Goal: Information Seeking & Learning: Check status

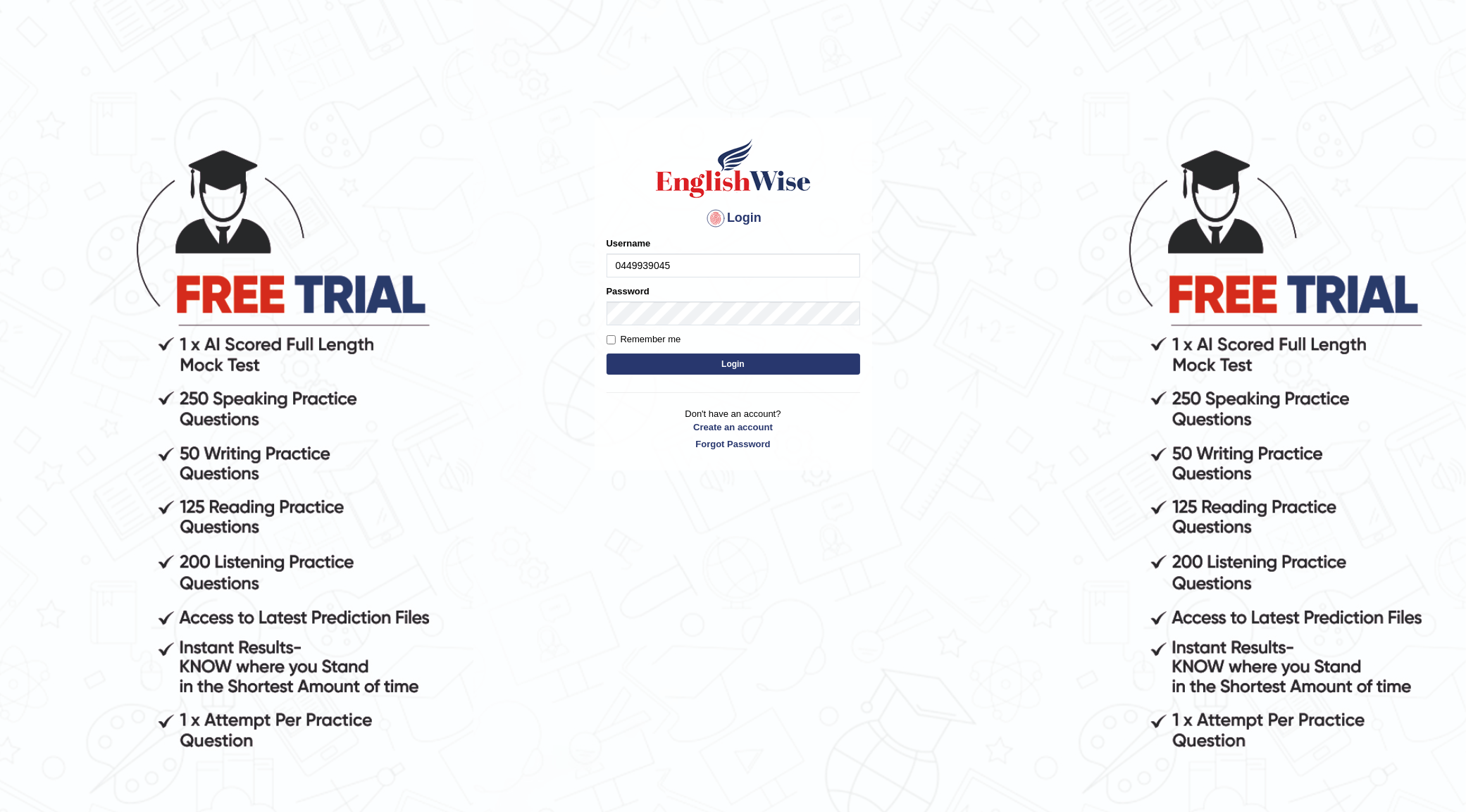
type input "0449939045"
click at [733, 365] on button "Login" at bounding box center [733, 364] width 254 height 21
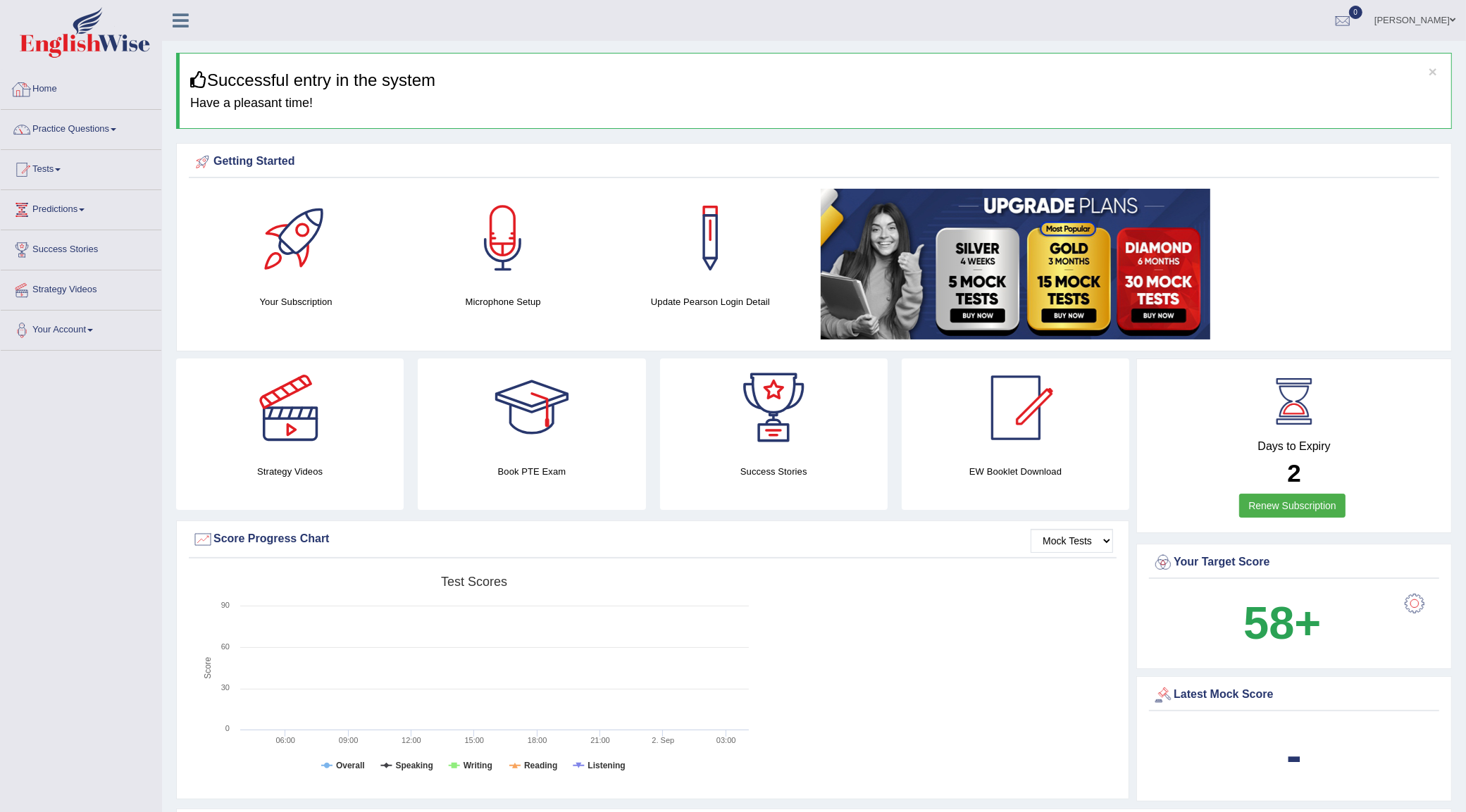
click at [47, 79] on link "Home" at bounding box center [81, 87] width 160 height 35
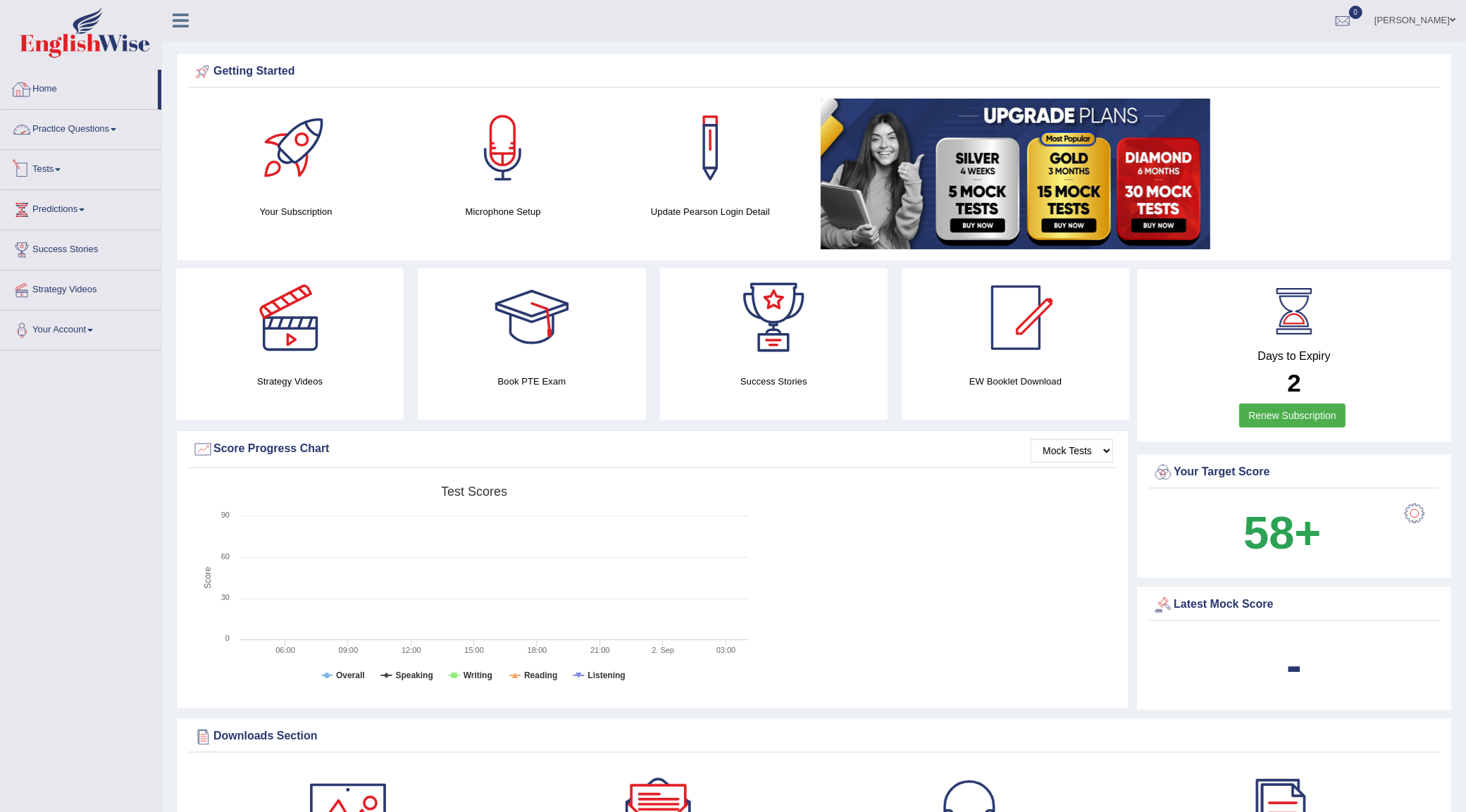
click at [48, 167] on link "Tests" at bounding box center [81, 168] width 160 height 35
click at [60, 224] on link "Take Mock Test" at bounding box center [92, 227] width 132 height 25
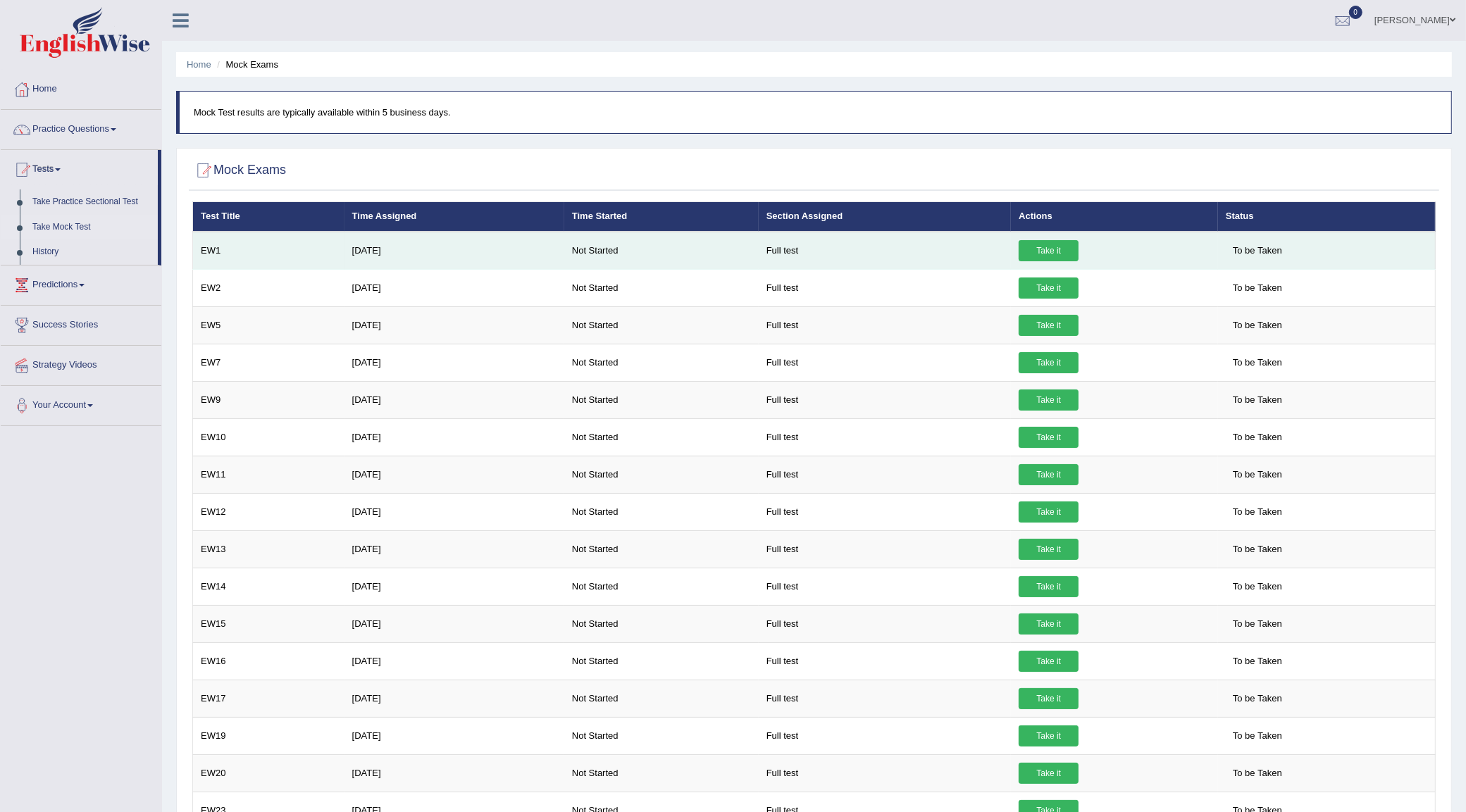
click at [1053, 251] on link "Take it" at bounding box center [1049, 250] width 60 height 21
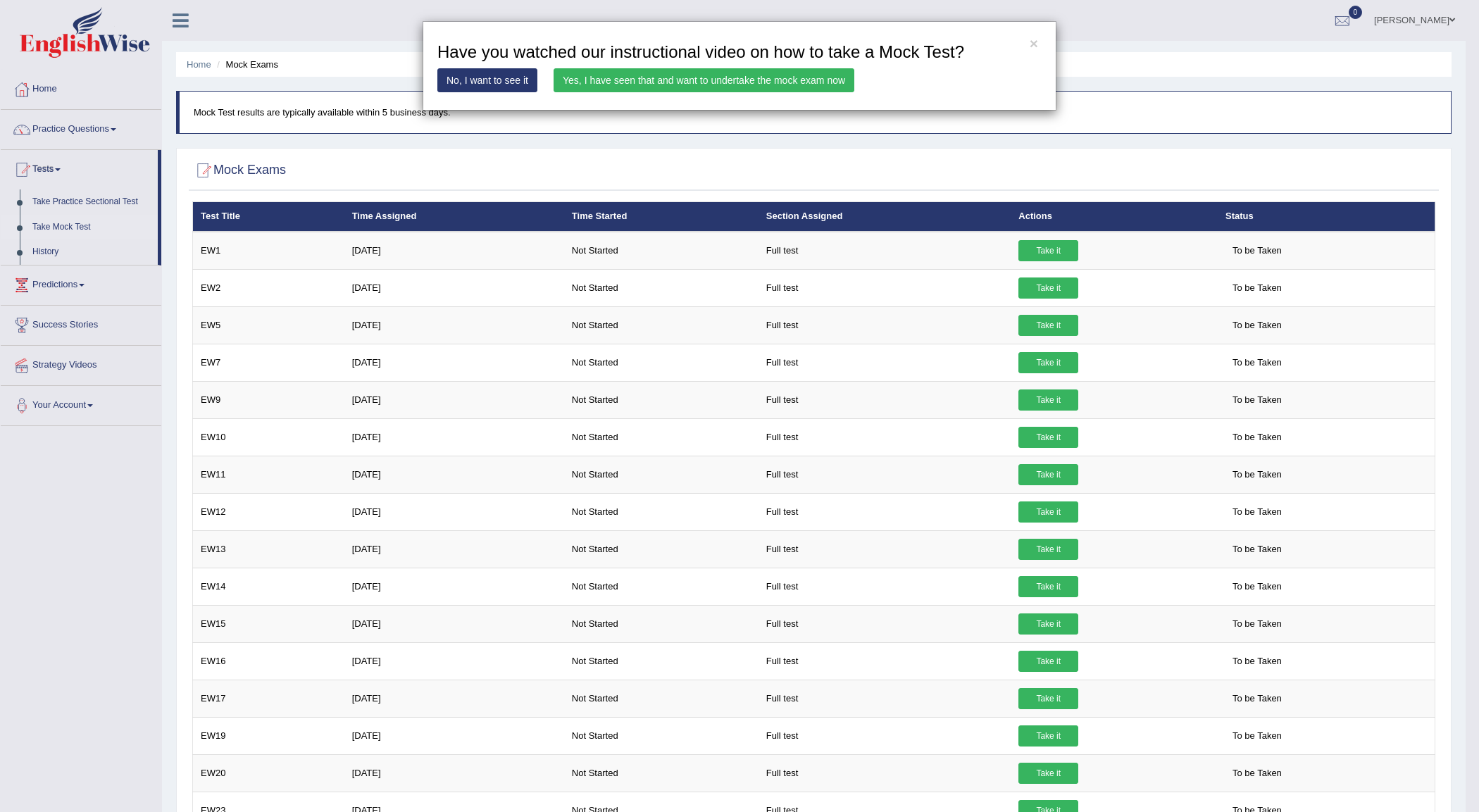
click at [642, 81] on link "Yes, I have seen that and want to undertake the mock exam now" at bounding box center [704, 80] width 301 height 24
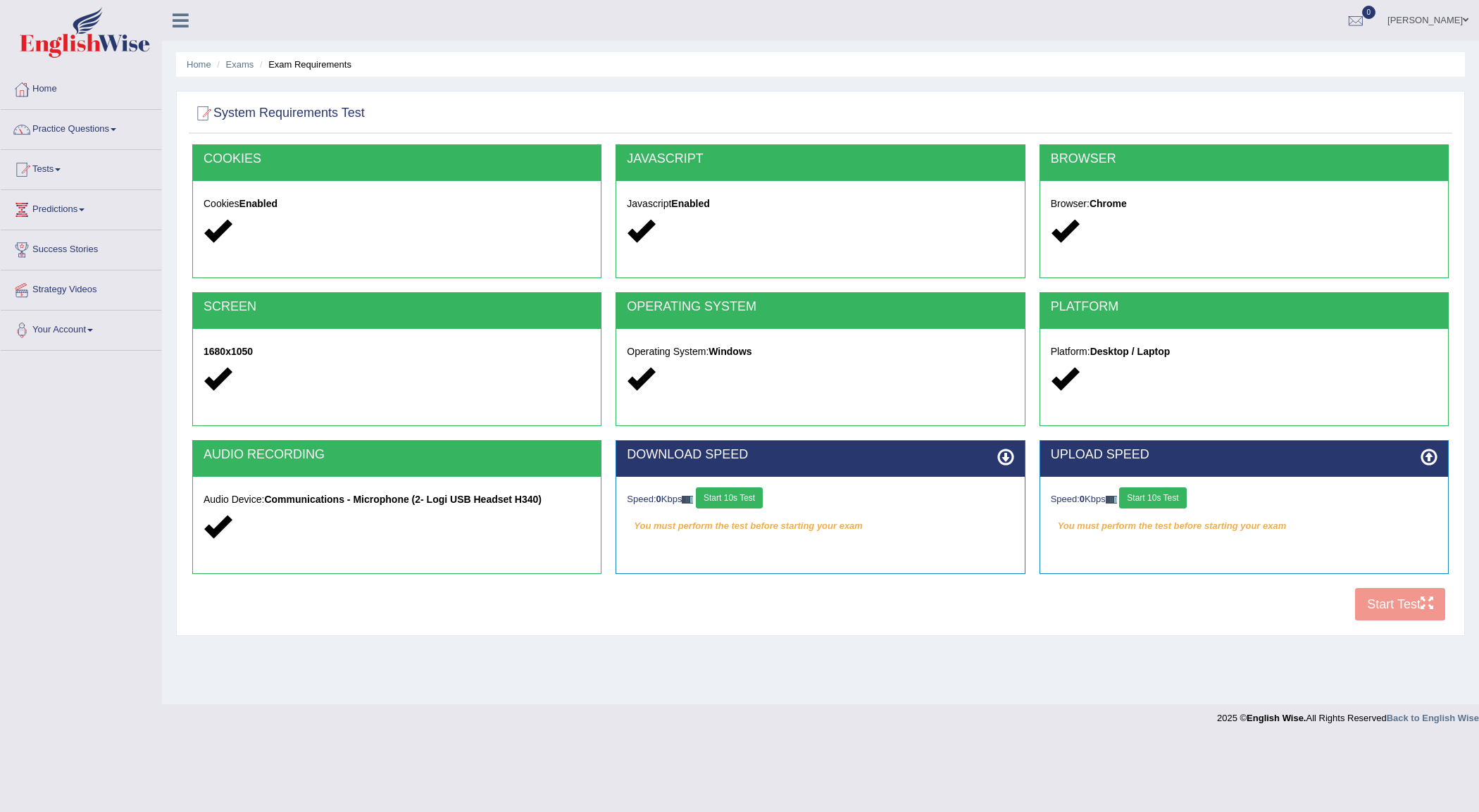
click at [750, 504] on button "Start 10s Test" at bounding box center [729, 497] width 67 height 21
click at [1145, 502] on button "Start 10s Test" at bounding box center [1152, 497] width 67 height 21
click at [1400, 610] on button "Start Test" at bounding box center [1400, 605] width 90 height 32
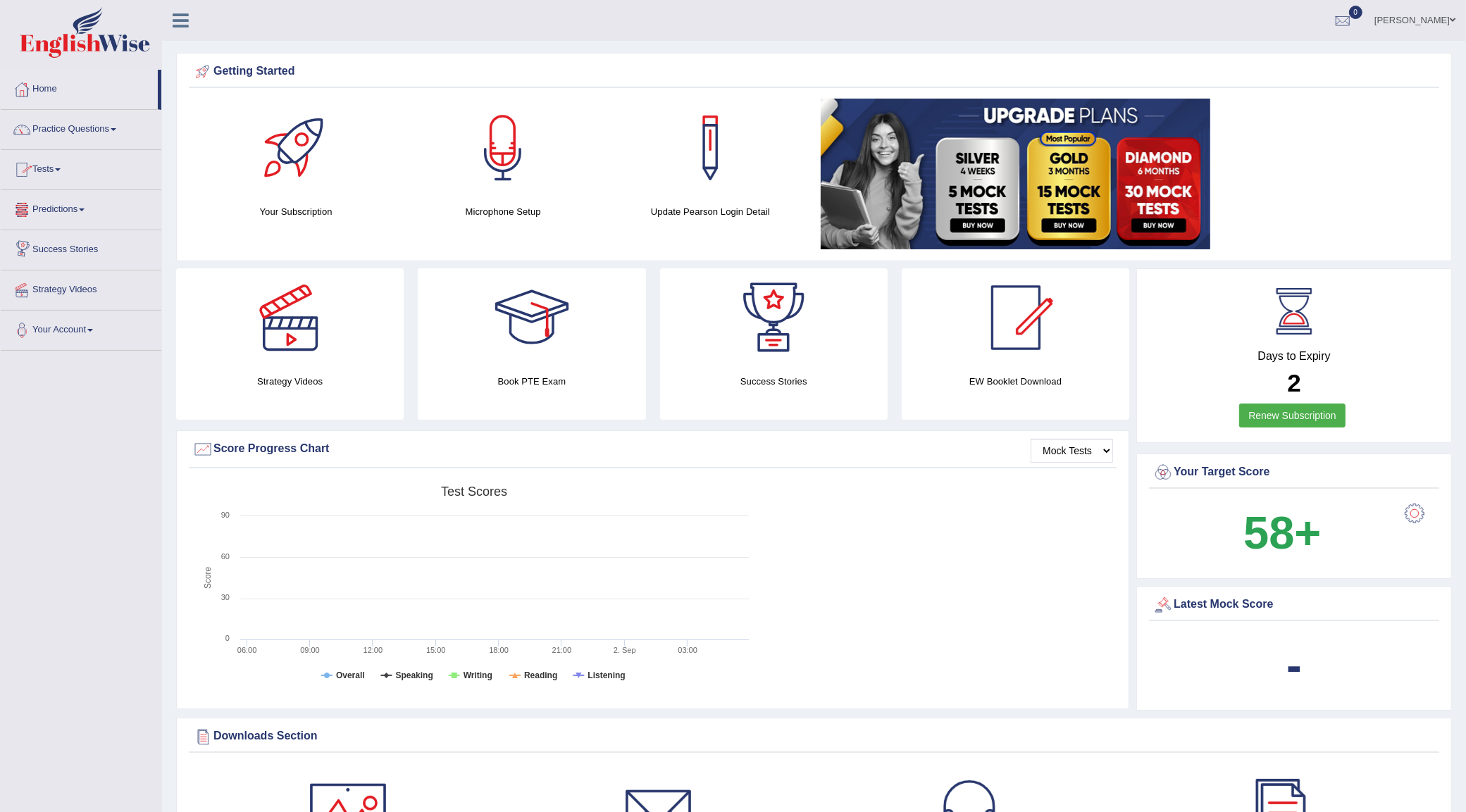
click at [70, 256] on link "Success Stories" at bounding box center [81, 248] width 160 height 35
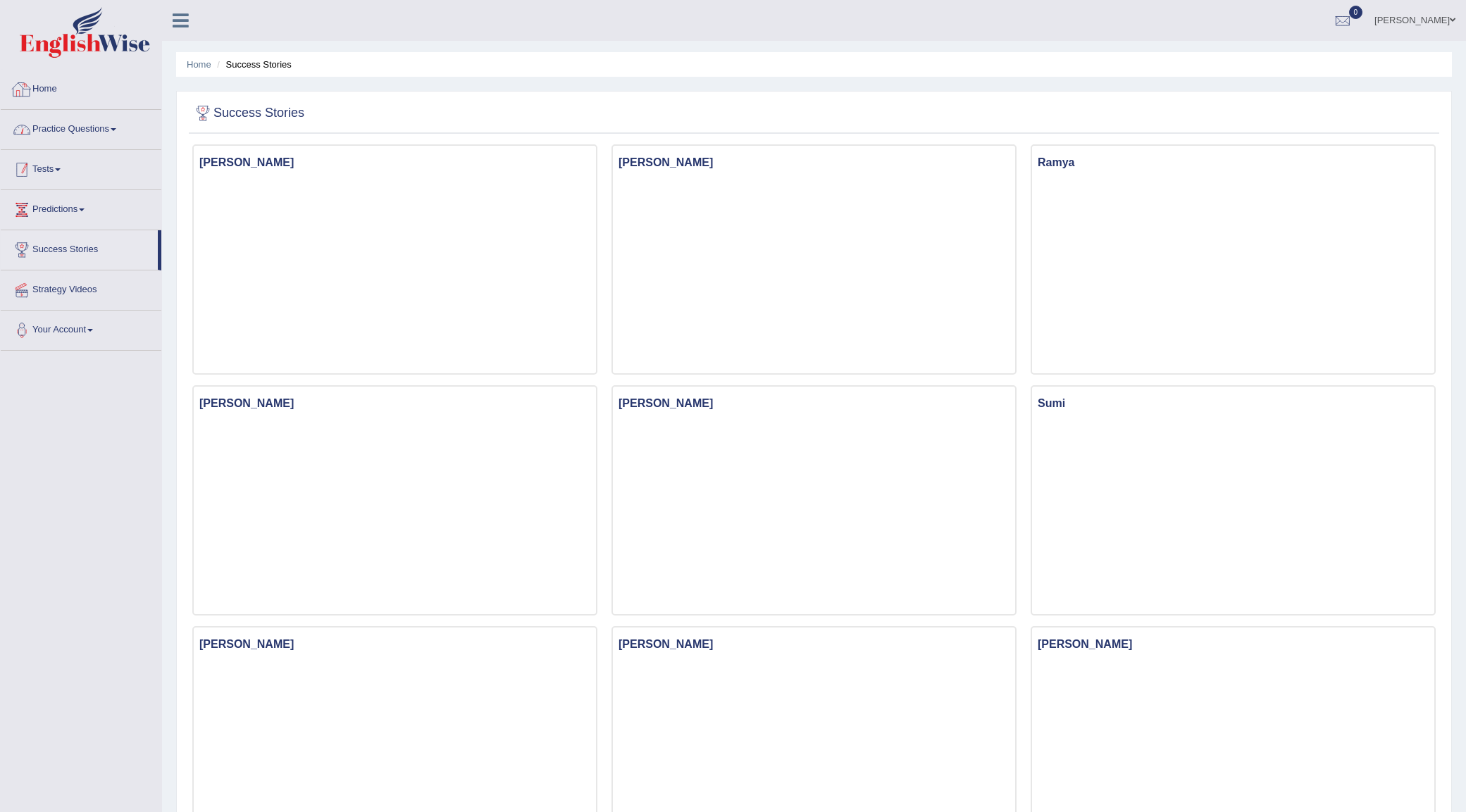
click at [49, 167] on link "Tests" at bounding box center [81, 168] width 160 height 35
click at [60, 248] on link "History" at bounding box center [92, 252] width 132 height 25
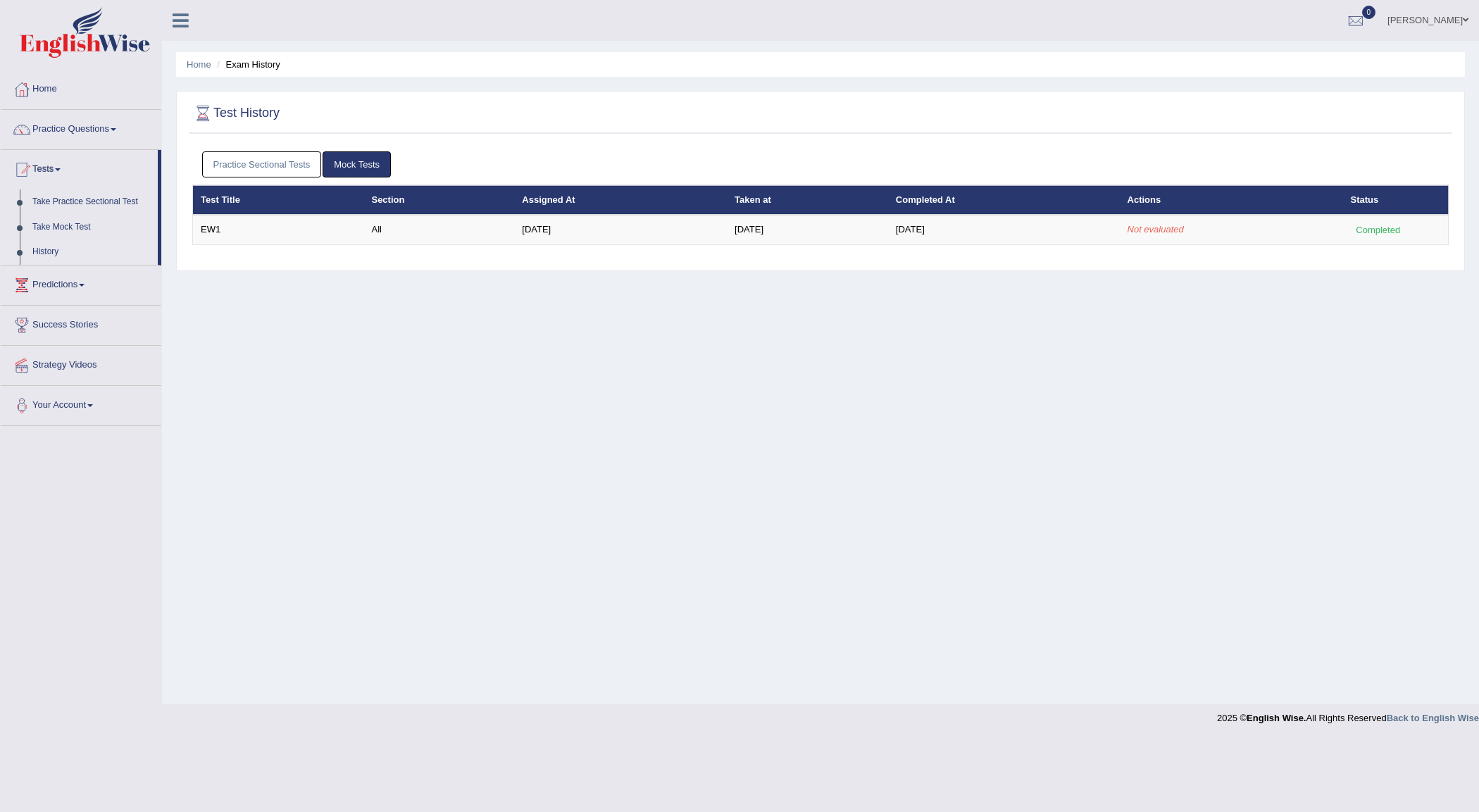
click at [278, 160] on link "Practice Sectional Tests" at bounding box center [261, 164] width 120 height 26
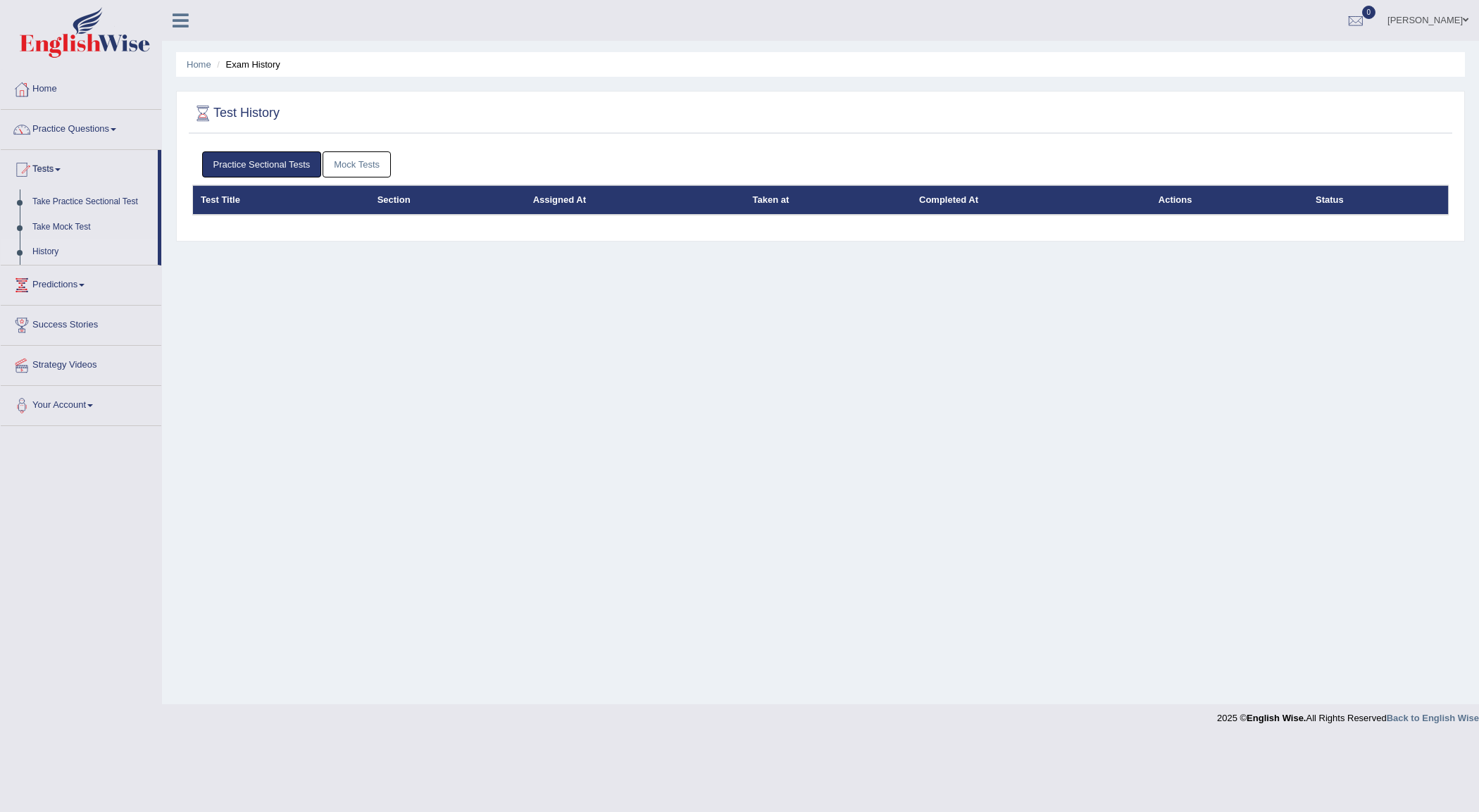
click at [353, 163] on link "Mock Tests" at bounding box center [356, 164] width 69 height 26
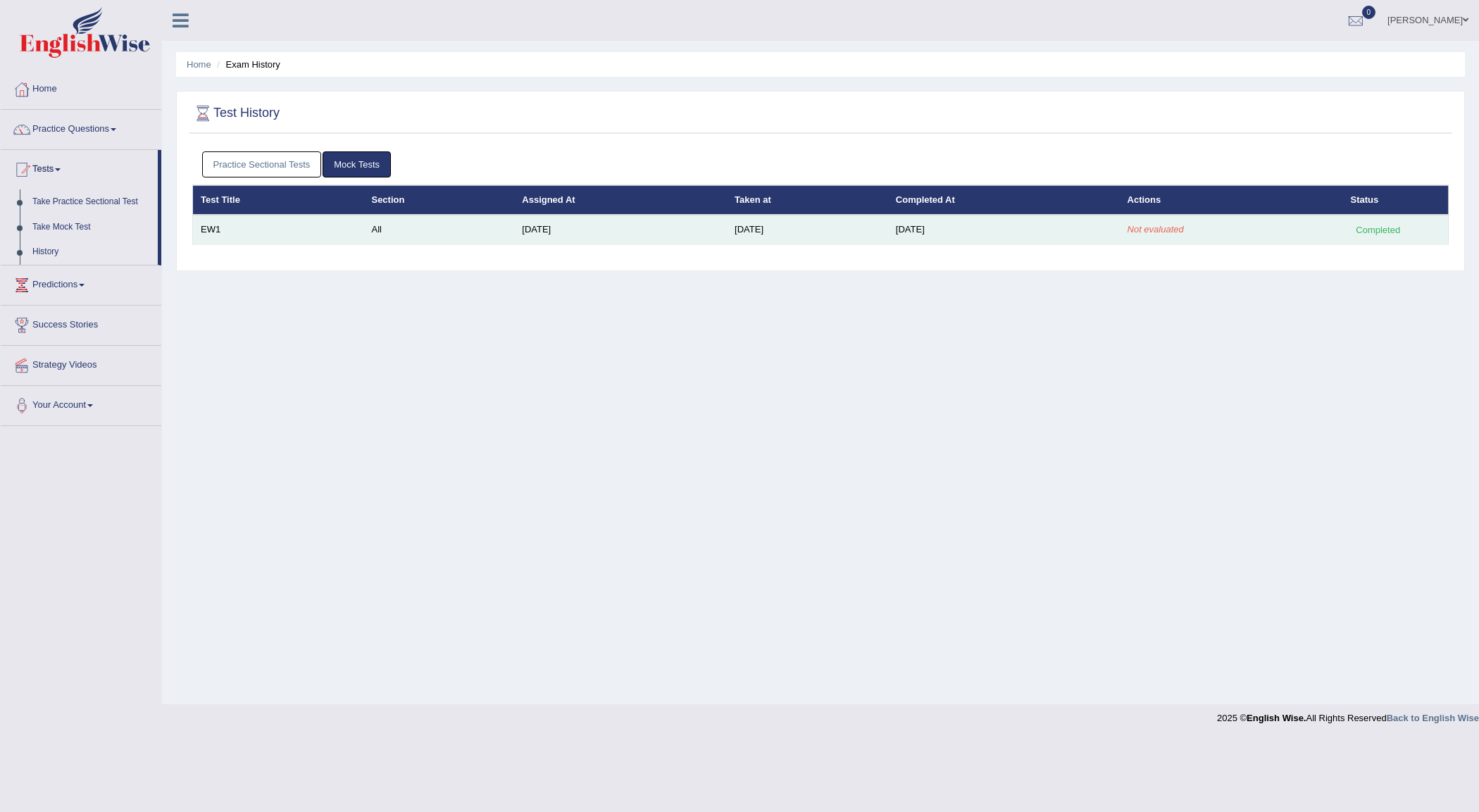
click at [1171, 225] on em "Not evaluated" at bounding box center [1155, 229] width 56 height 11
click at [1380, 223] on div "Completed" at bounding box center [1378, 230] width 55 height 15
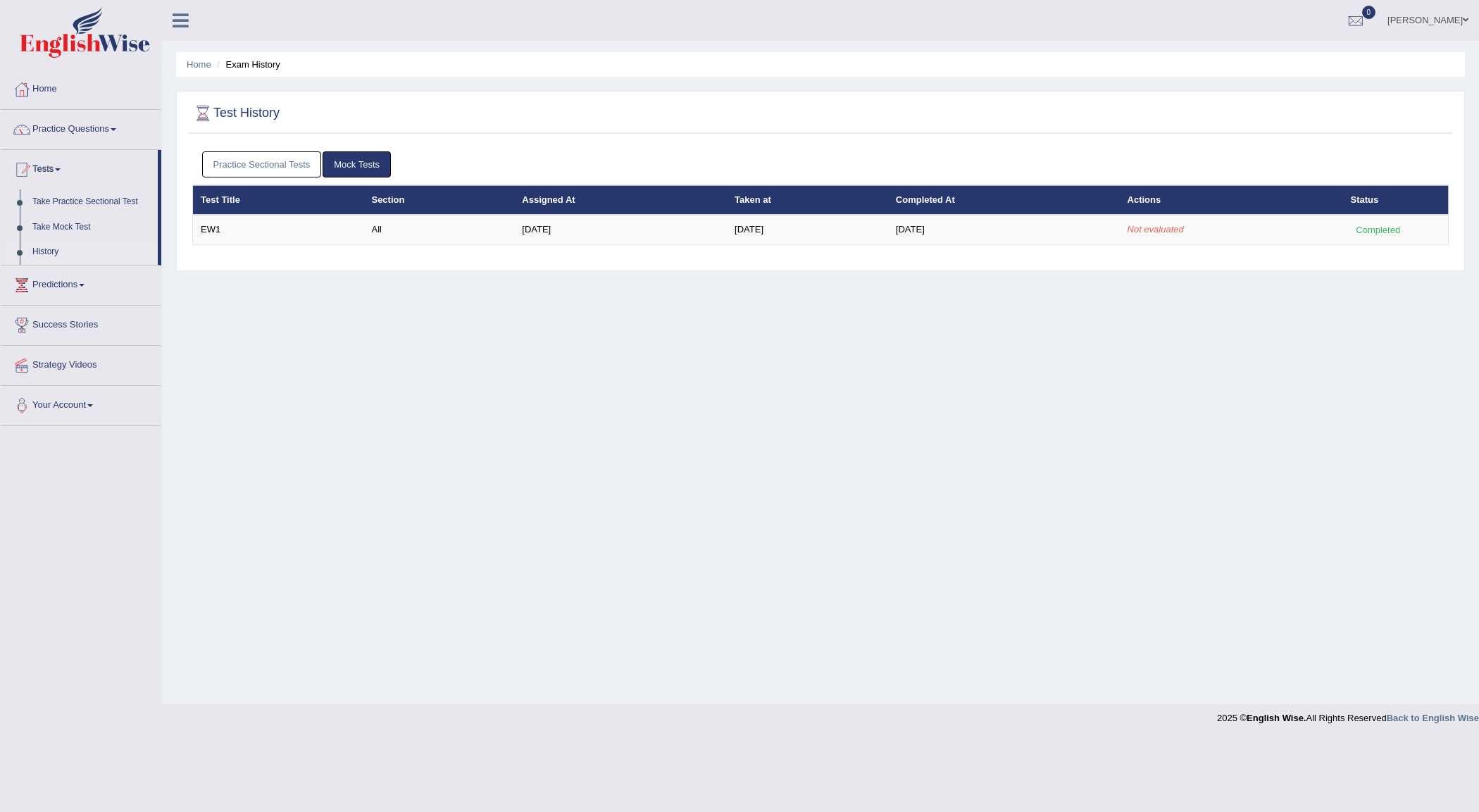
click at [54, 93] on link "Home" at bounding box center [81, 87] width 160 height 35
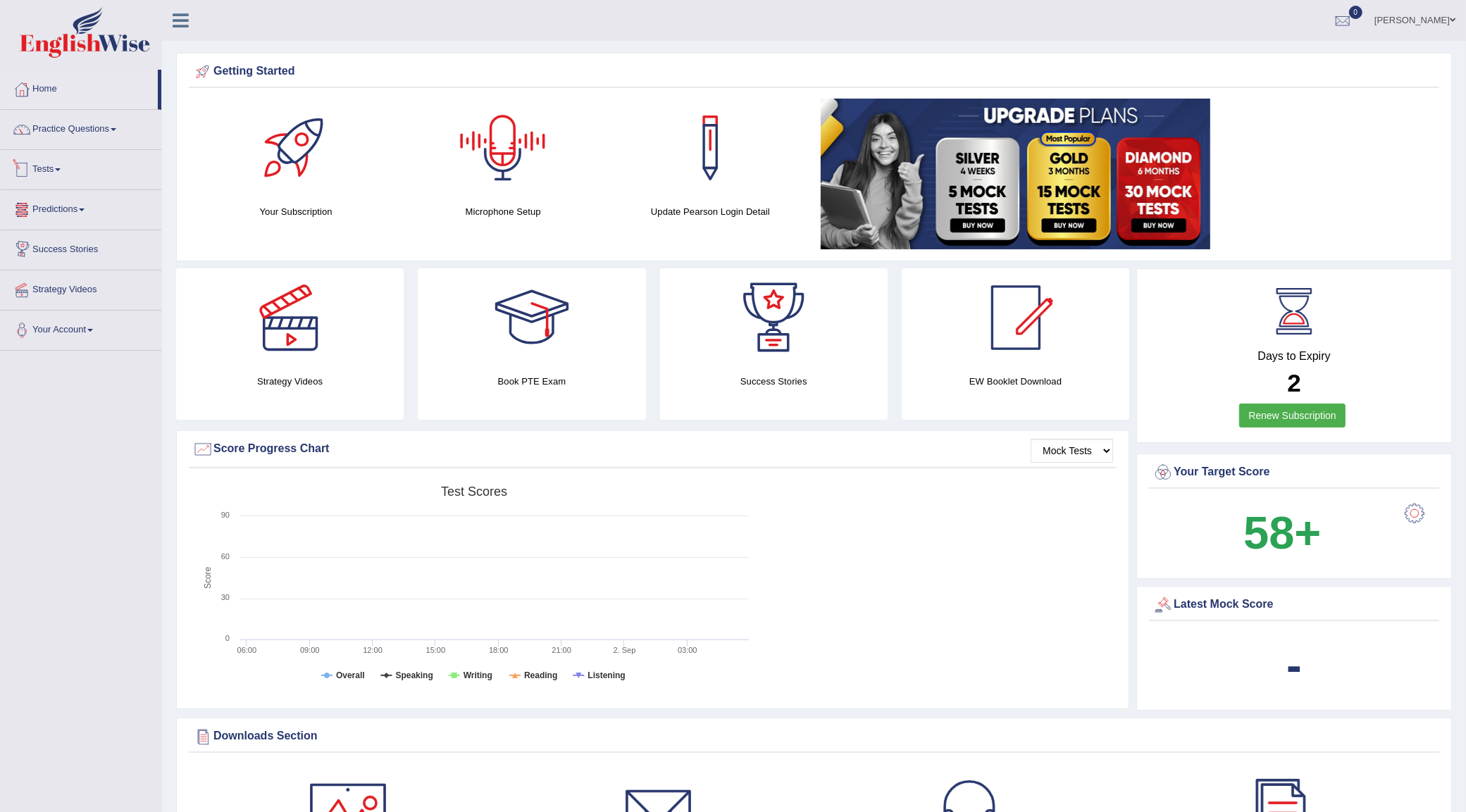
click at [54, 173] on link "Tests" at bounding box center [81, 168] width 160 height 35
click at [54, 245] on link "History" at bounding box center [92, 252] width 132 height 25
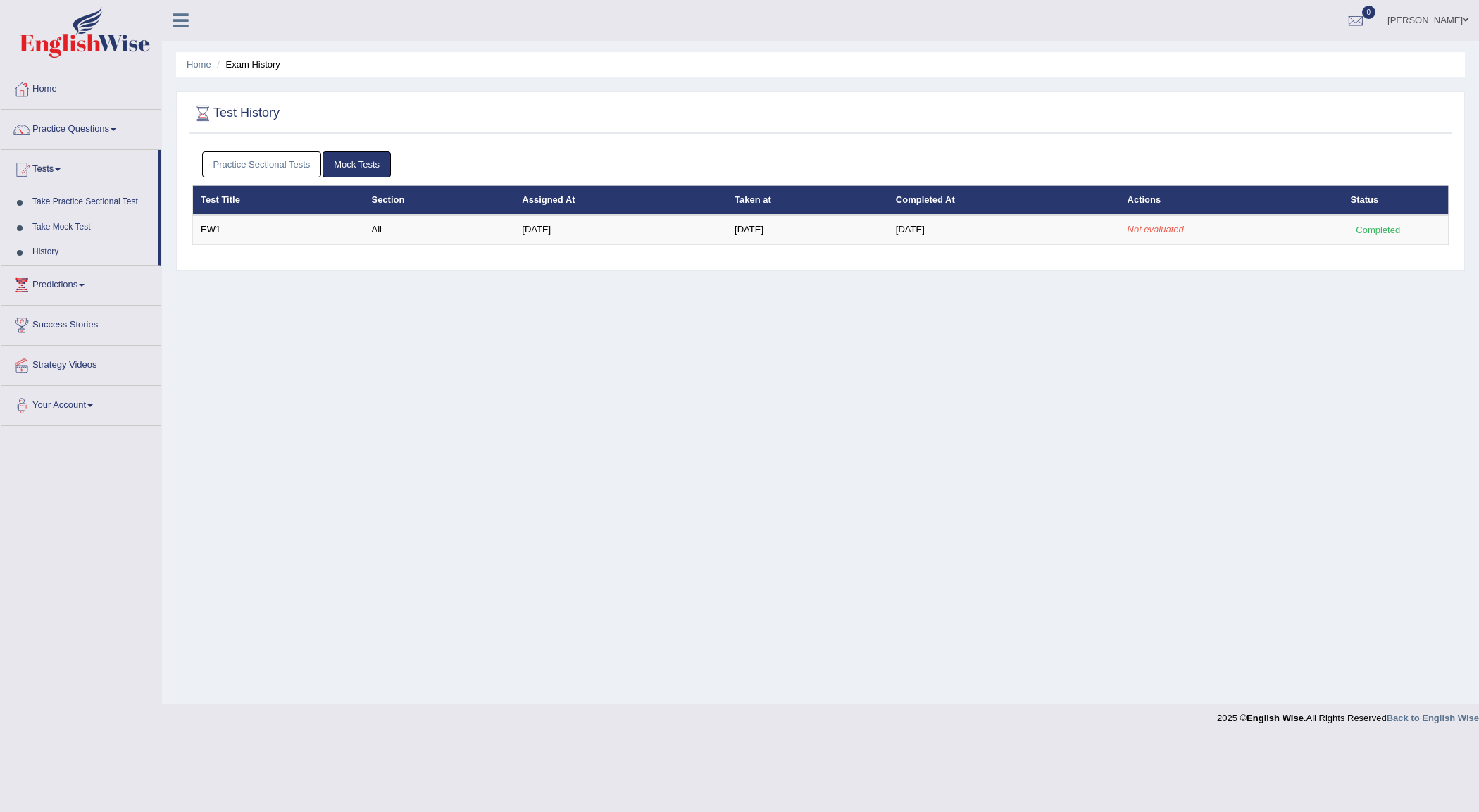
click at [41, 86] on link "Home" at bounding box center [81, 87] width 160 height 35
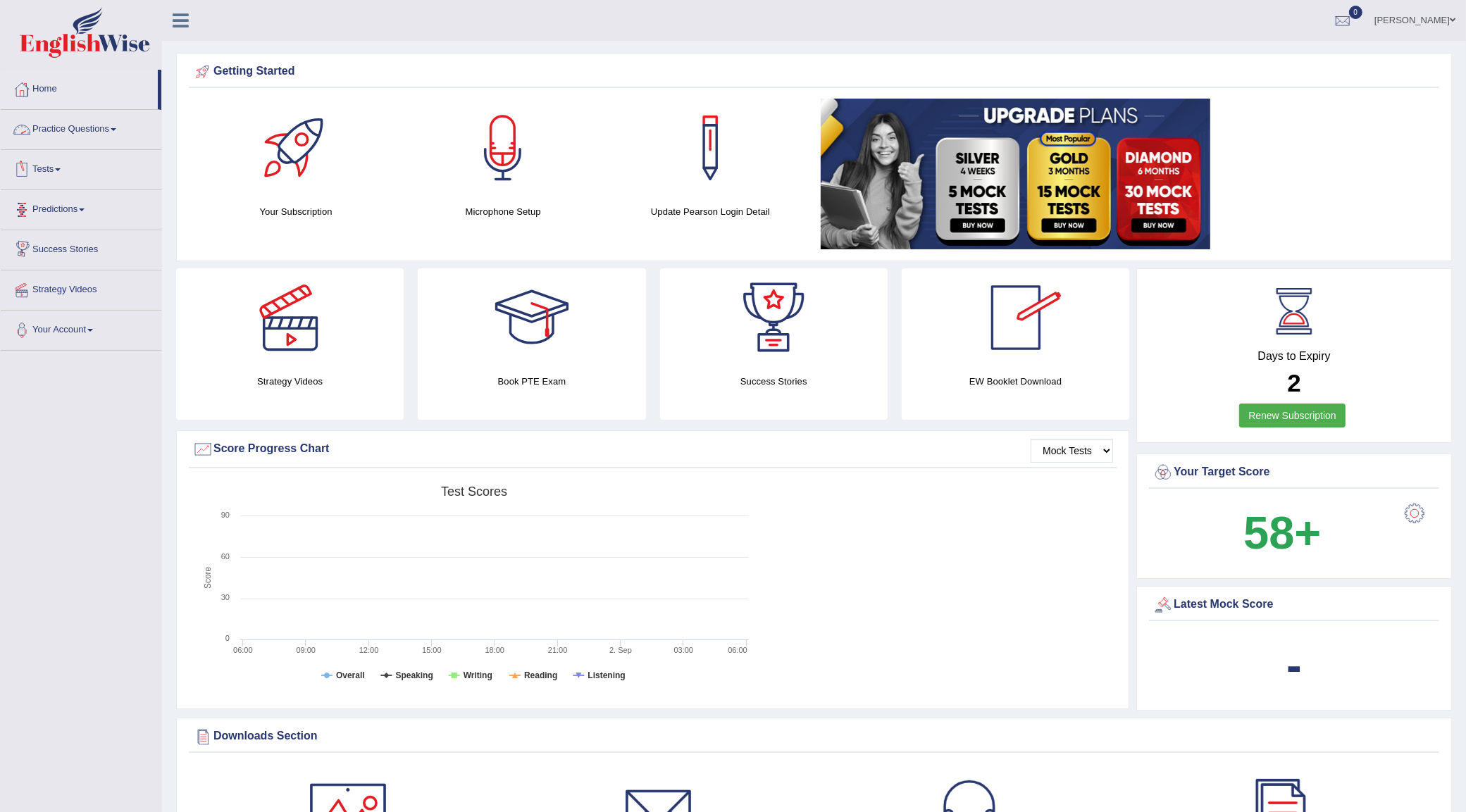
click at [39, 167] on link "Tests" at bounding box center [81, 168] width 160 height 35
click at [48, 247] on link "History" at bounding box center [92, 252] width 132 height 25
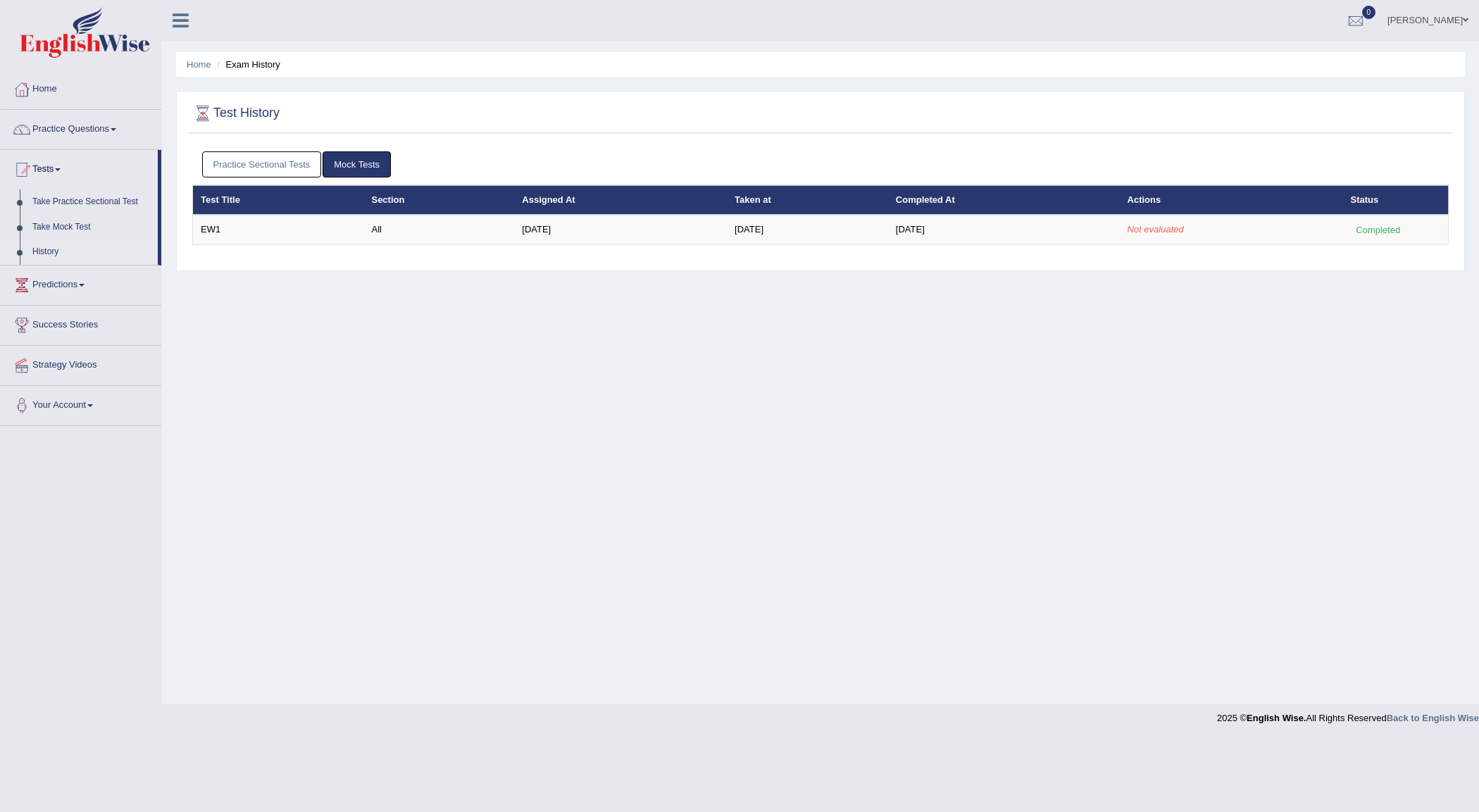
click at [266, 157] on link "Practice Sectional Tests" at bounding box center [261, 164] width 120 height 26
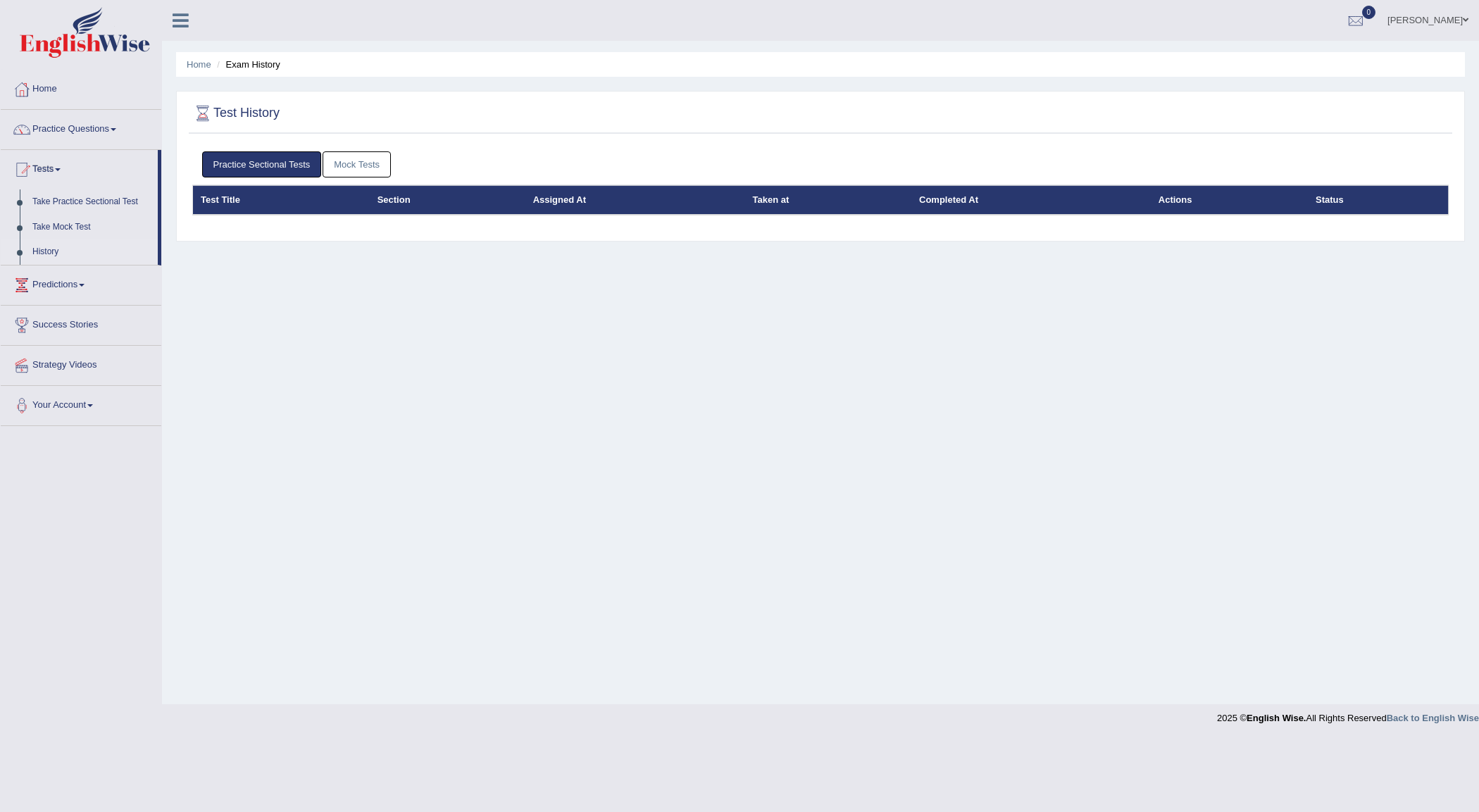
click at [367, 159] on link "Mock Tests" at bounding box center [356, 164] width 69 height 26
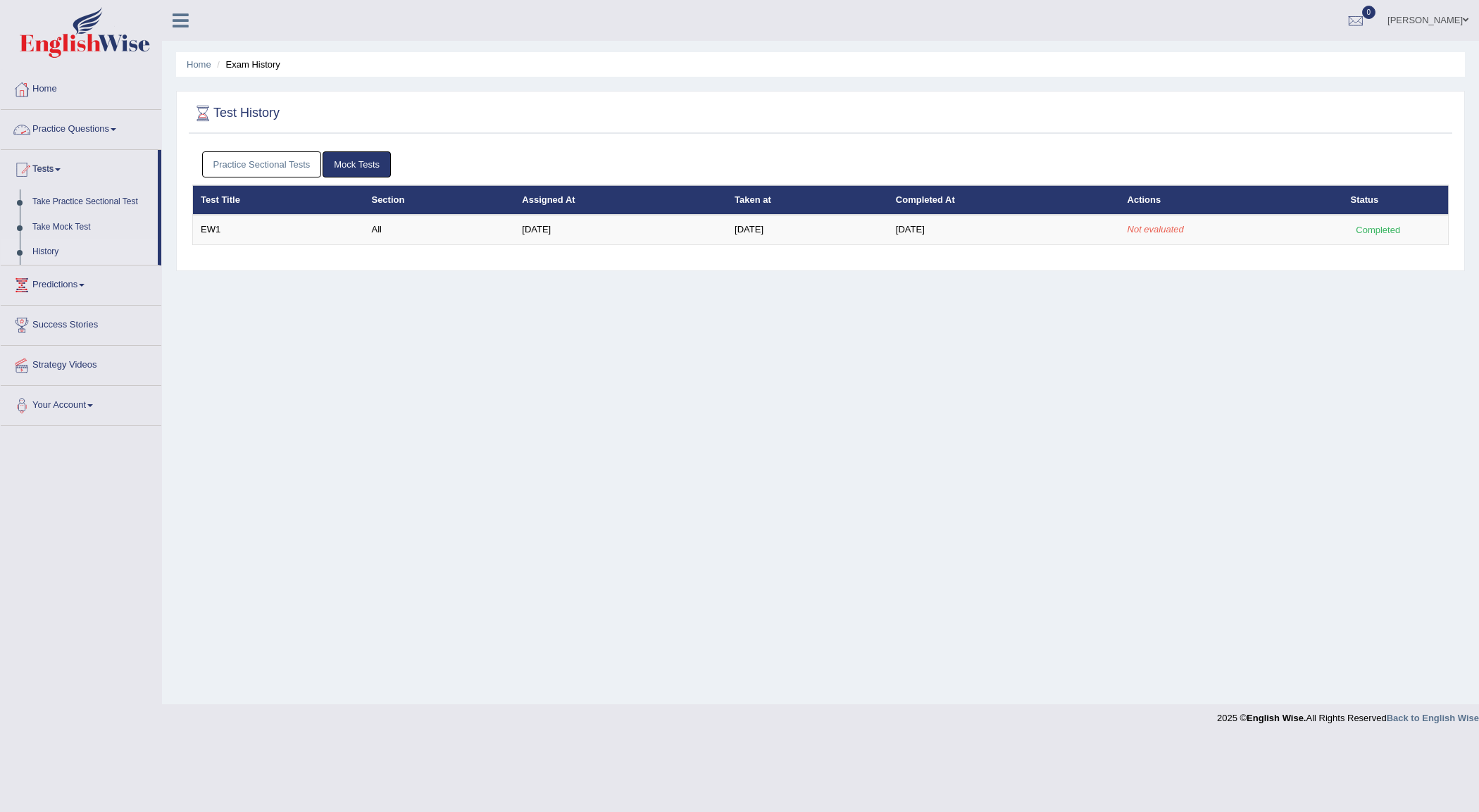
click at [52, 79] on link "Home" at bounding box center [81, 87] width 160 height 35
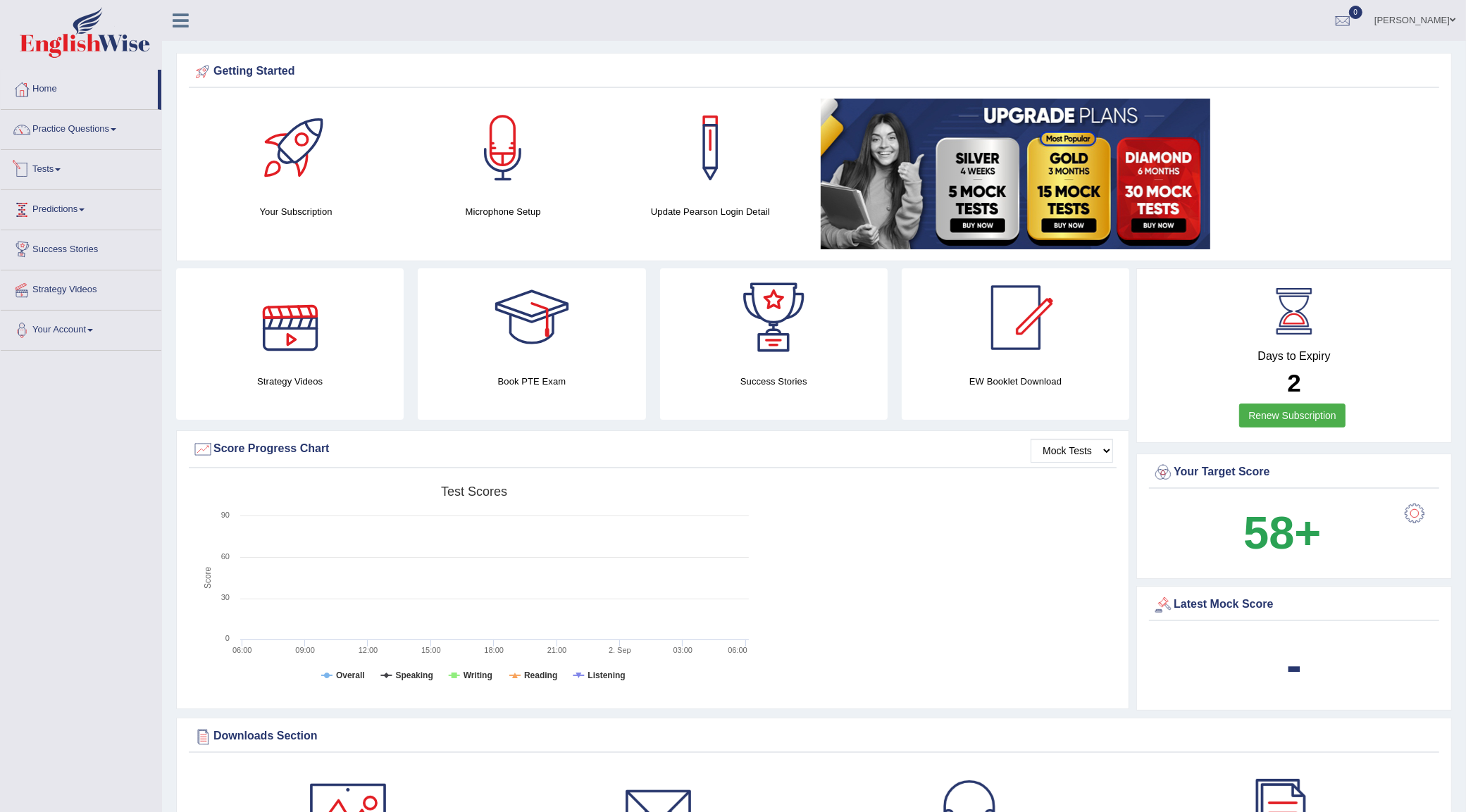
click at [45, 164] on link "Tests" at bounding box center [81, 168] width 160 height 35
click at [41, 250] on link "History" at bounding box center [92, 252] width 132 height 25
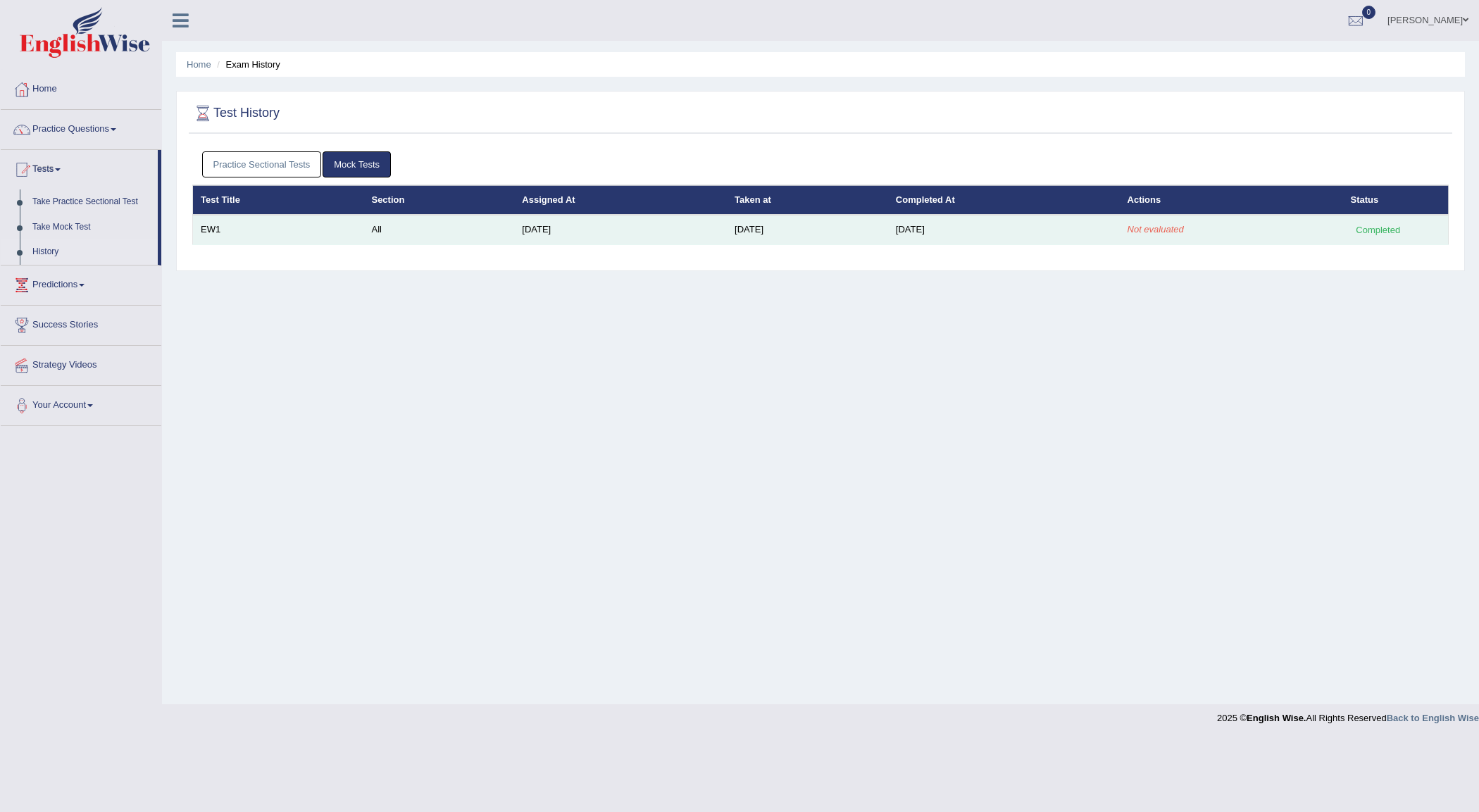
click at [214, 236] on td "EW1" at bounding box center [278, 230] width 171 height 29
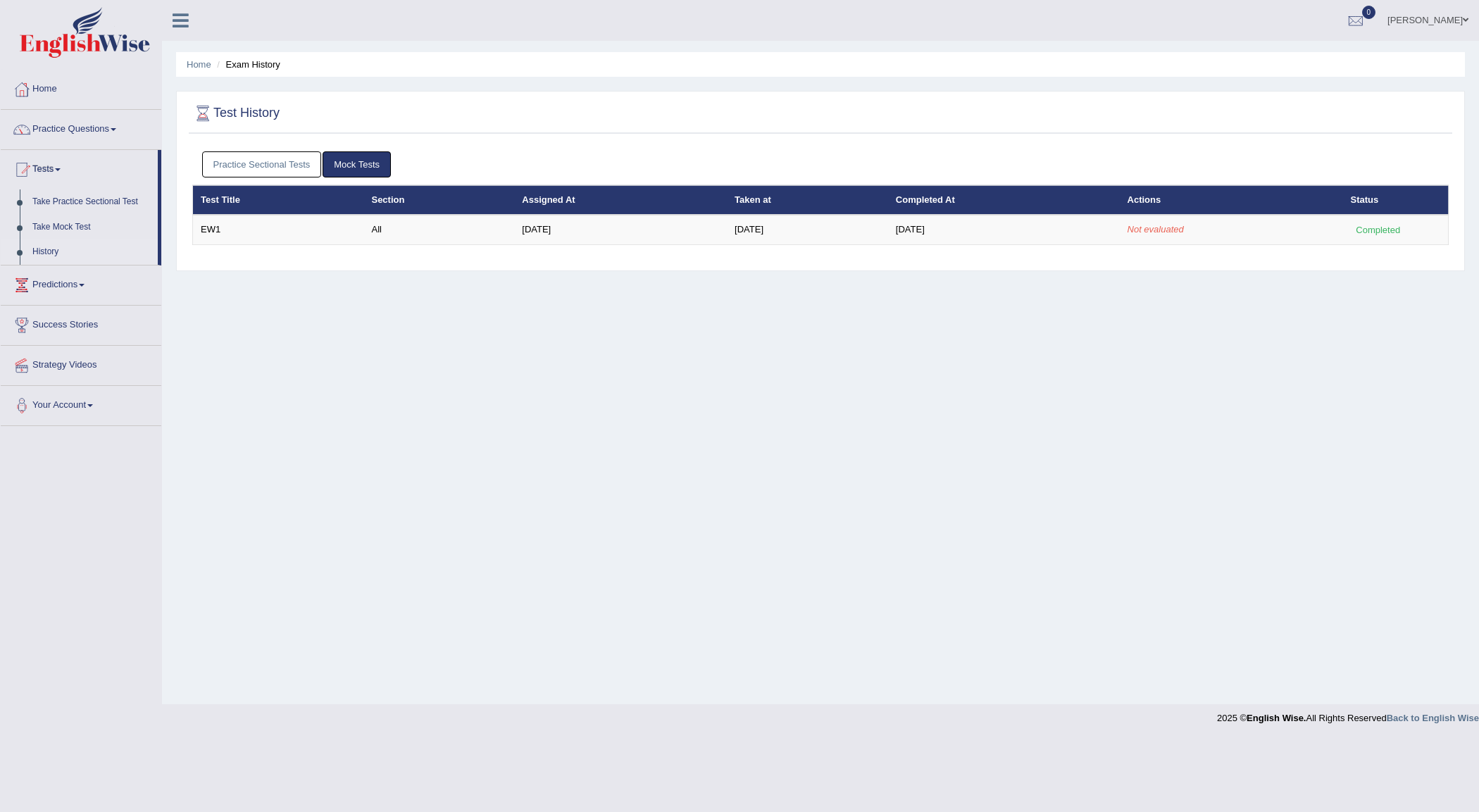
click at [363, 163] on link "Mock Tests" at bounding box center [356, 164] width 69 height 26
click at [57, 132] on link "Practice Questions" at bounding box center [81, 127] width 160 height 35
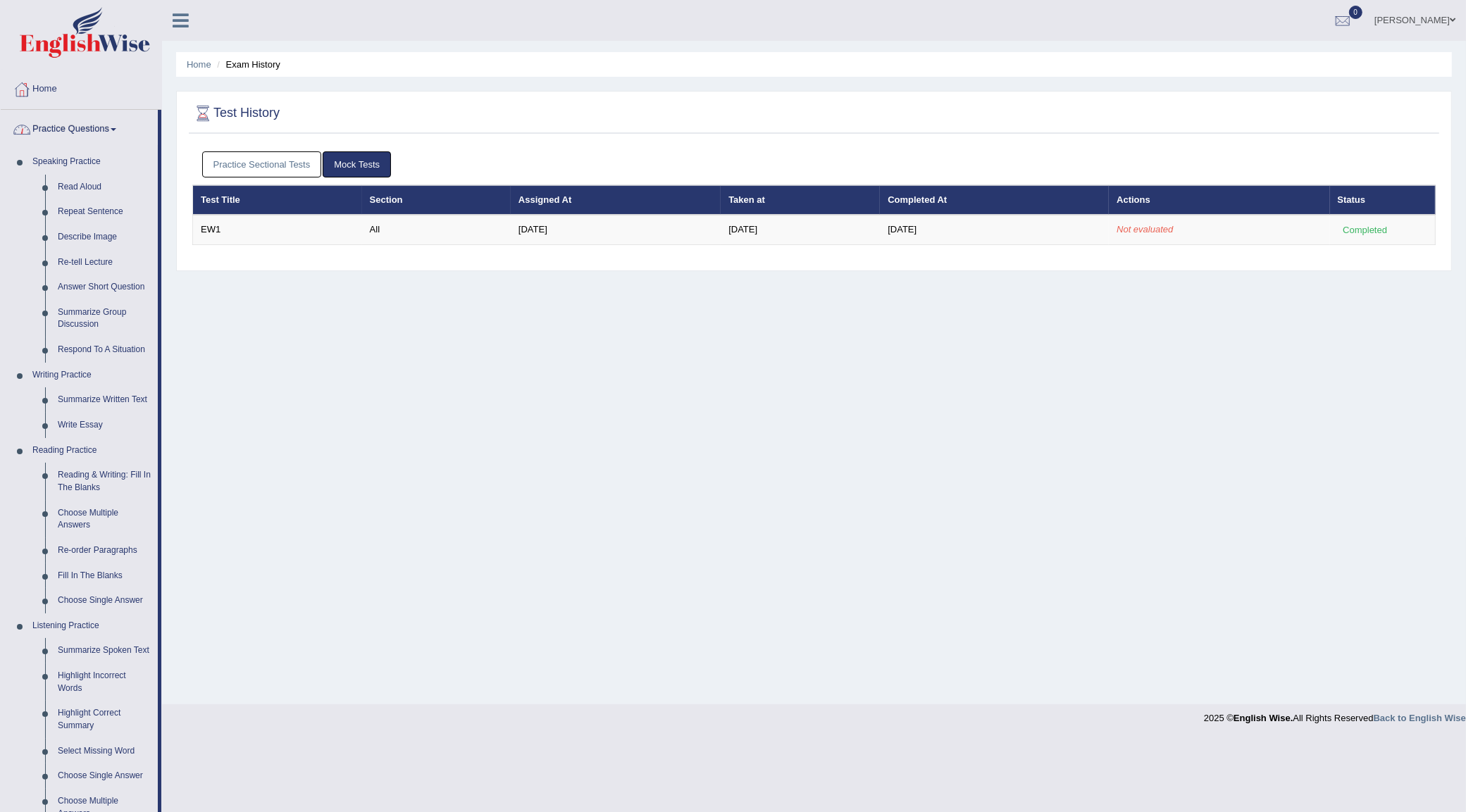
click at [79, 121] on link "Practice Questions" at bounding box center [79, 127] width 157 height 35
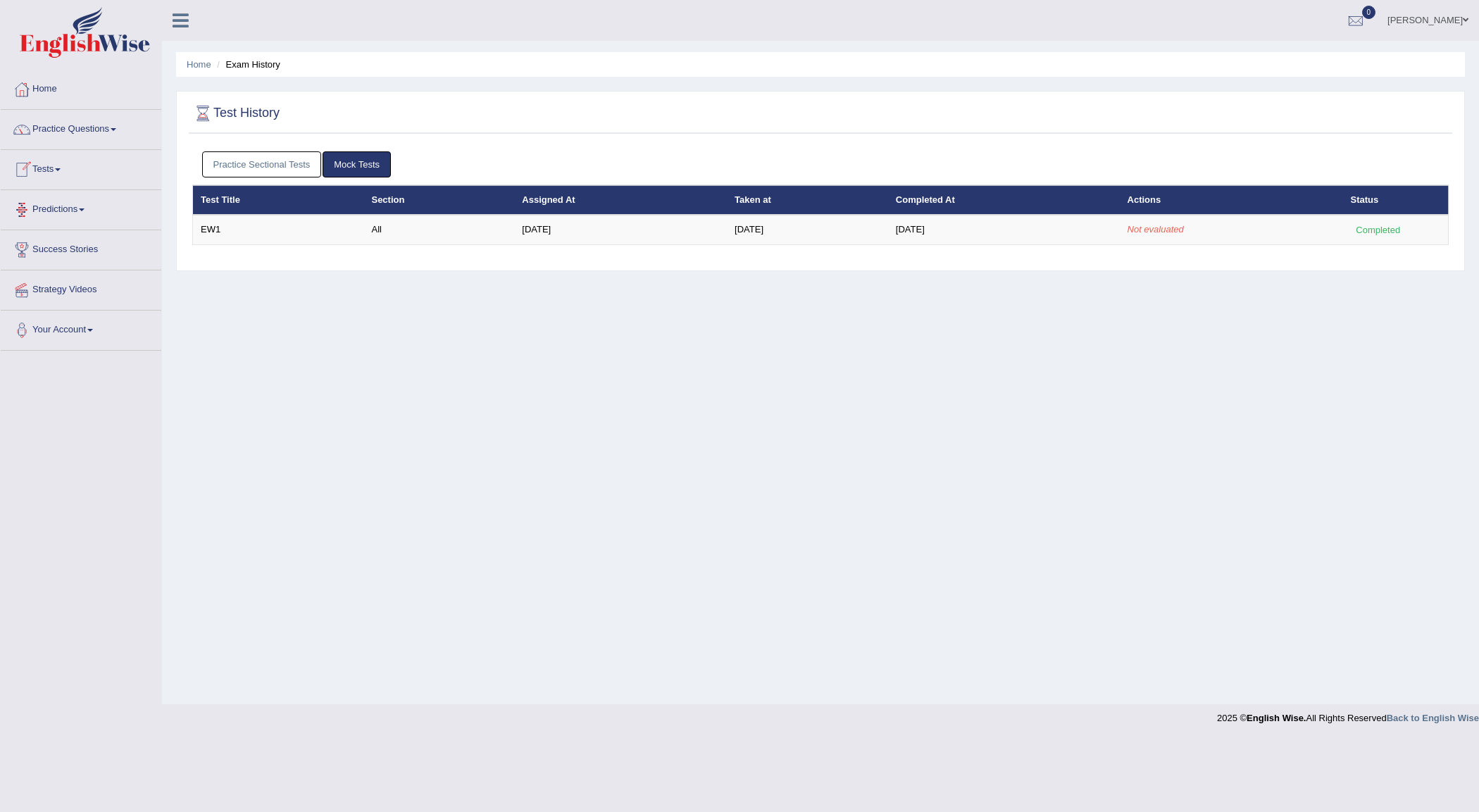
click at [46, 167] on link "Tests" at bounding box center [81, 168] width 160 height 35
click at [51, 261] on link "History" at bounding box center [92, 252] width 132 height 25
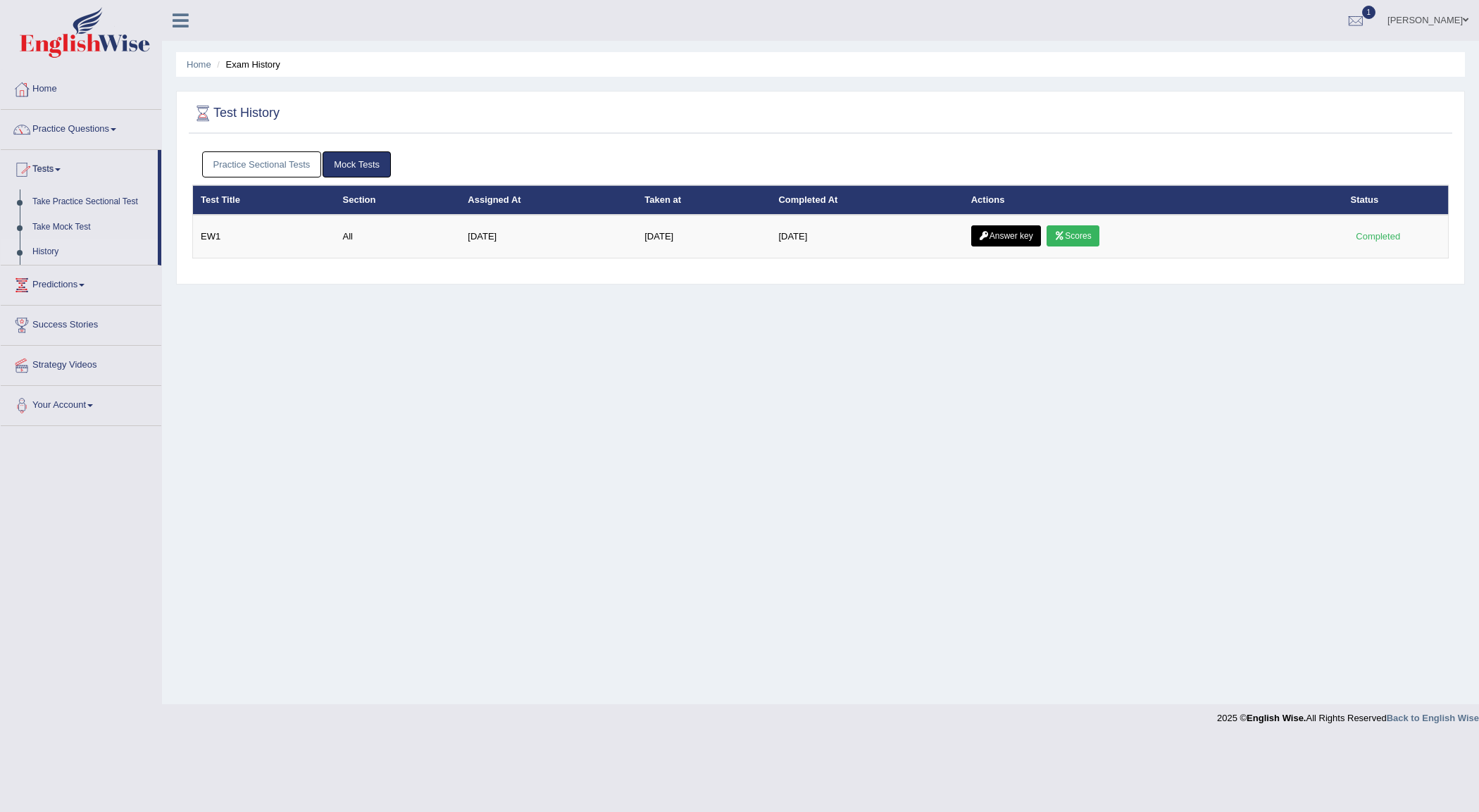
click at [49, 244] on link "History" at bounding box center [92, 252] width 132 height 25
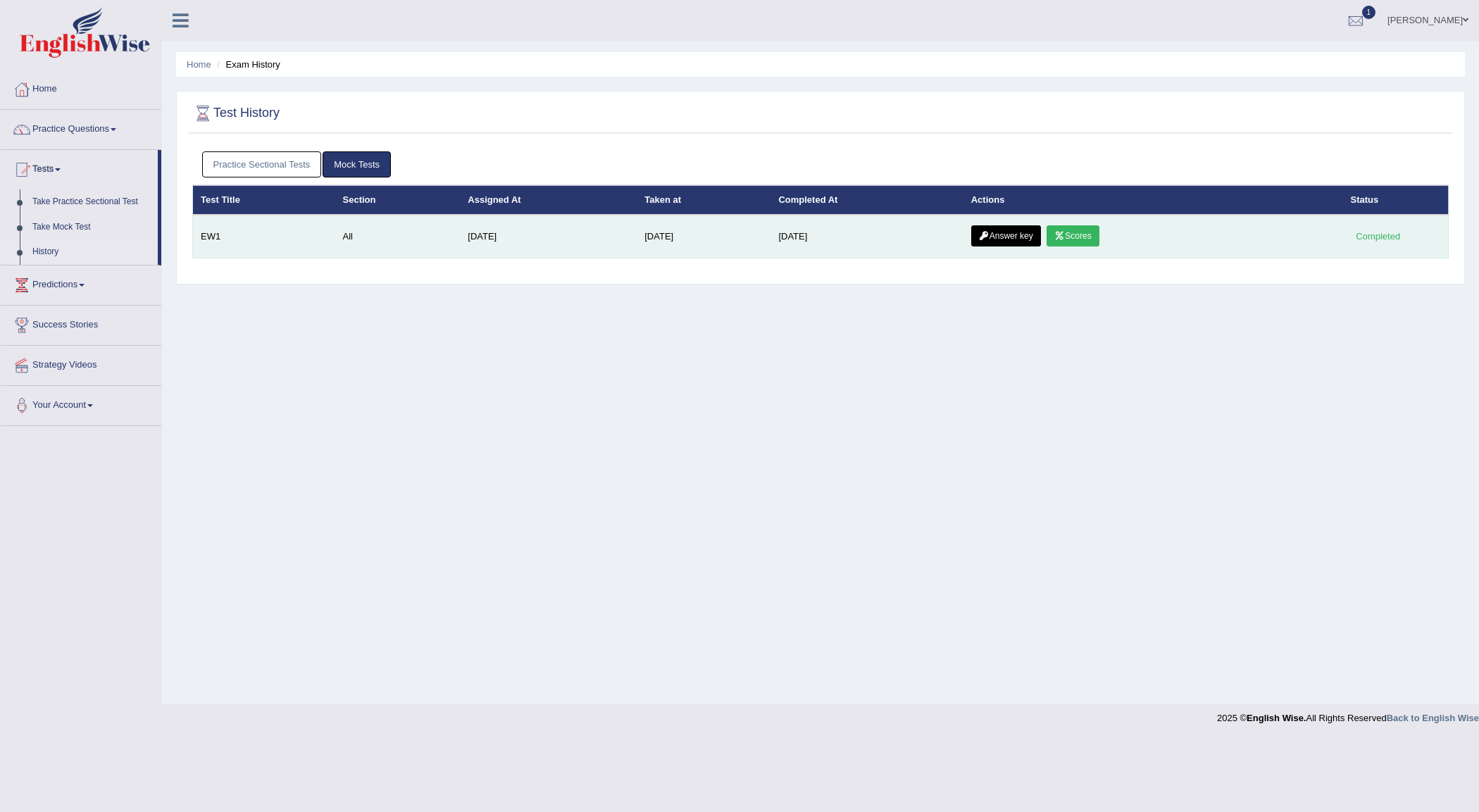
click at [1065, 238] on icon at bounding box center [1060, 236] width 11 height 8
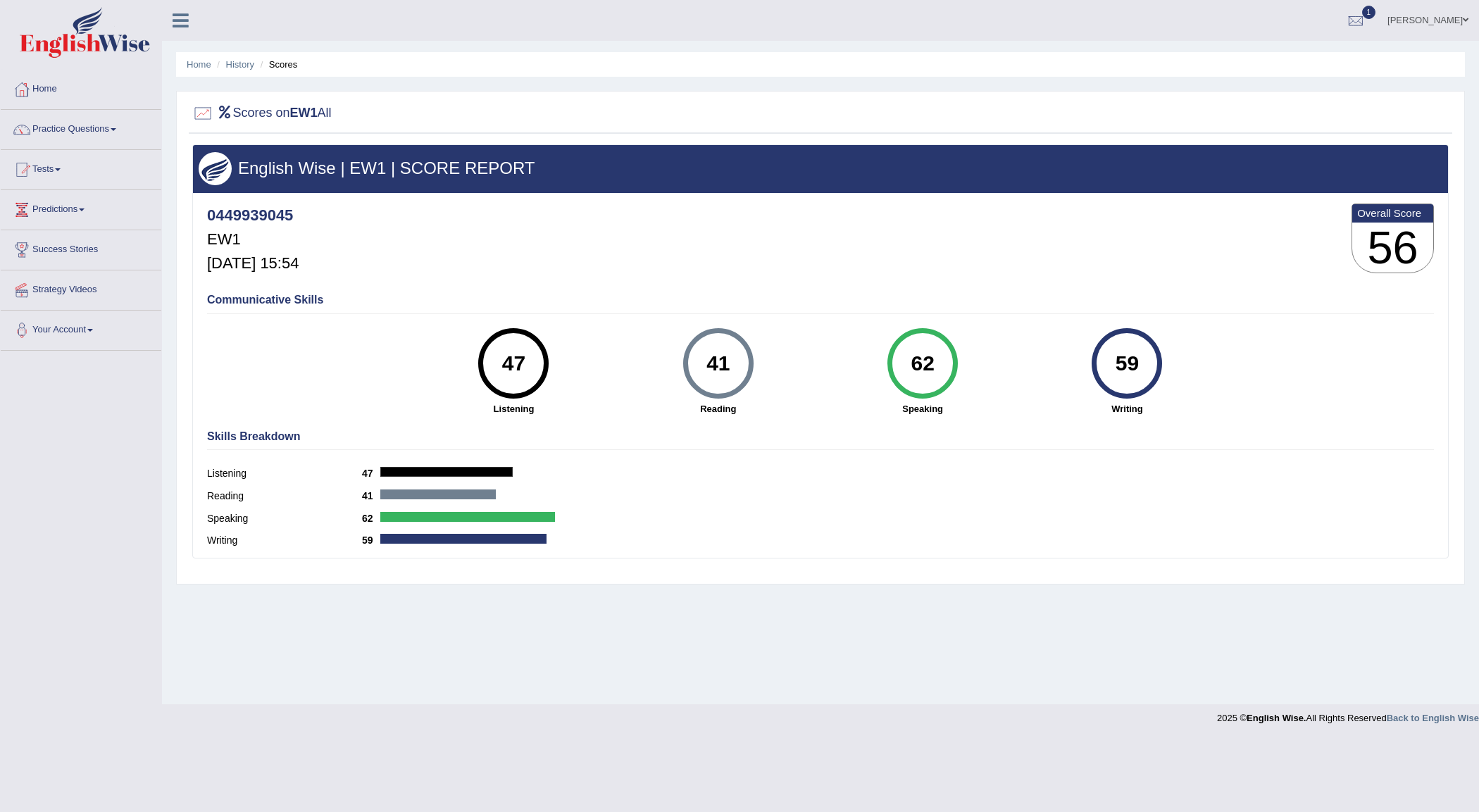
click at [881, 122] on div at bounding box center [820, 113] width 1256 height 29
click at [22, 416] on div "Toggle navigation Home Practice Questions Speaking Practice Read Aloud Repeat S…" at bounding box center [740, 366] width 1479 height 733
click at [49, 86] on link "Home" at bounding box center [81, 87] width 160 height 35
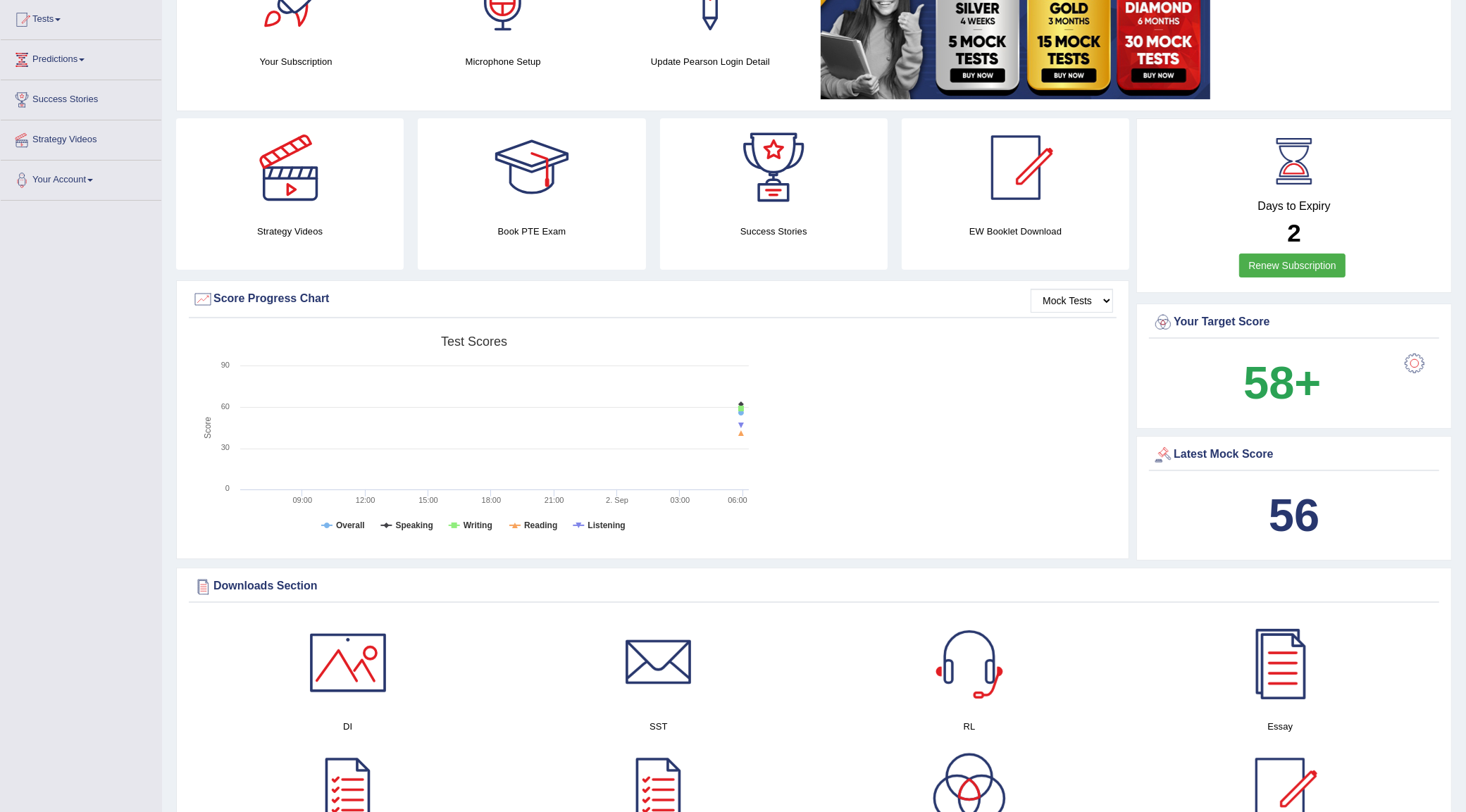
scroll to position [176, 0]
